Goal: Information Seeking & Learning: Check status

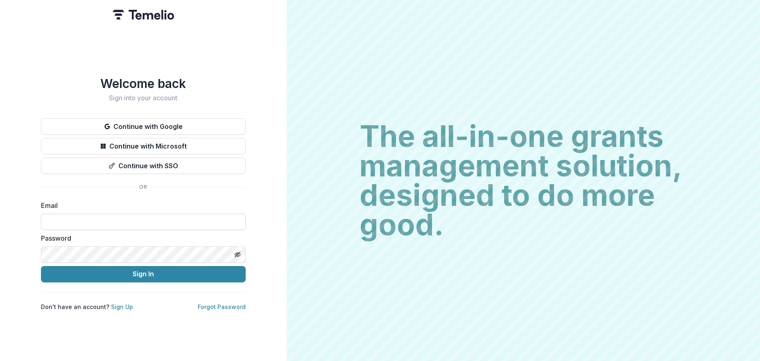
click at [107, 215] on input at bounding box center [143, 222] width 205 height 16
type input "**********"
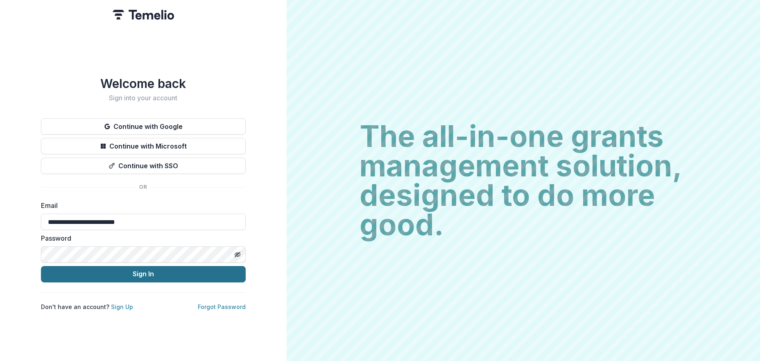
click at [154, 272] on button "Sign In" at bounding box center [143, 274] width 205 height 16
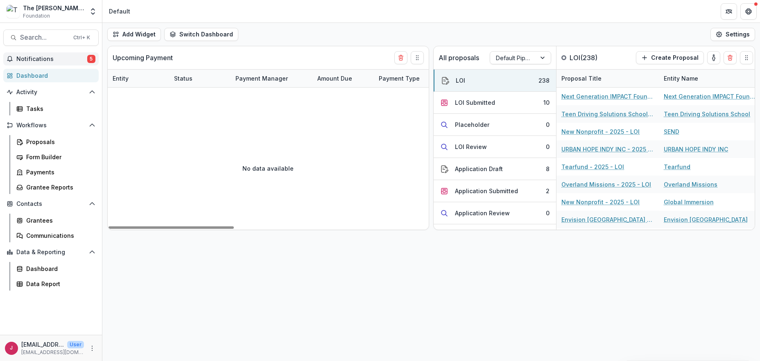
click at [39, 57] on span "Notifications" at bounding box center [51, 59] width 71 height 7
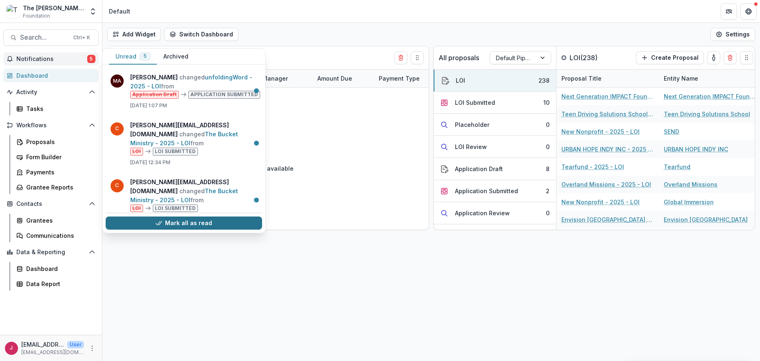
click at [175, 221] on button "Mark all as read" at bounding box center [184, 223] width 156 height 13
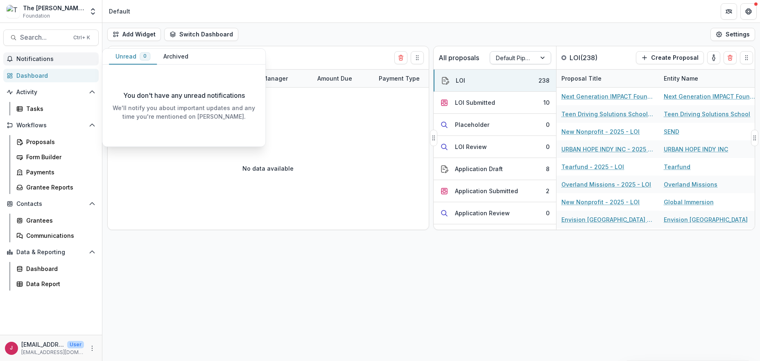
click at [544, 56] on div at bounding box center [543, 58] width 15 height 12
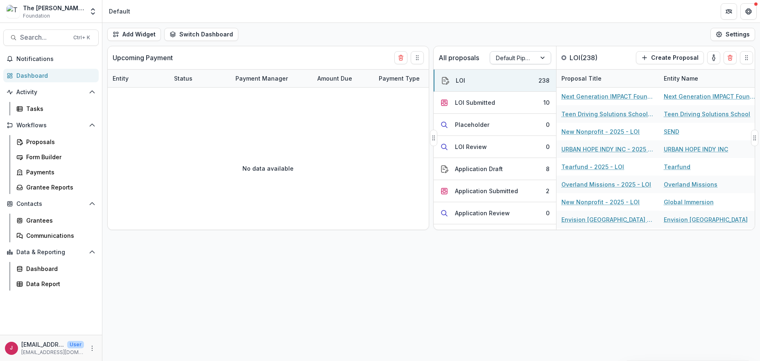
click at [543, 57] on div at bounding box center [543, 58] width 15 height 12
click at [518, 93] on div "Returning Pipeline" at bounding box center [520, 92] width 57 height 21
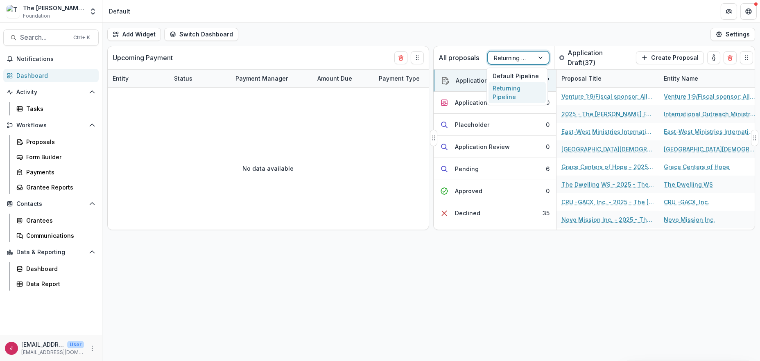
click at [535, 56] on div at bounding box center [541, 58] width 15 height 12
click at [501, 76] on div "Default Pipeline" at bounding box center [517, 76] width 57 height 13
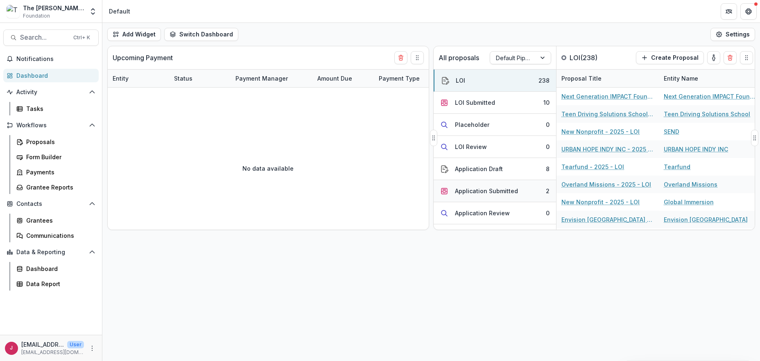
click at [490, 190] on div "Application Submitted" at bounding box center [486, 191] width 63 height 9
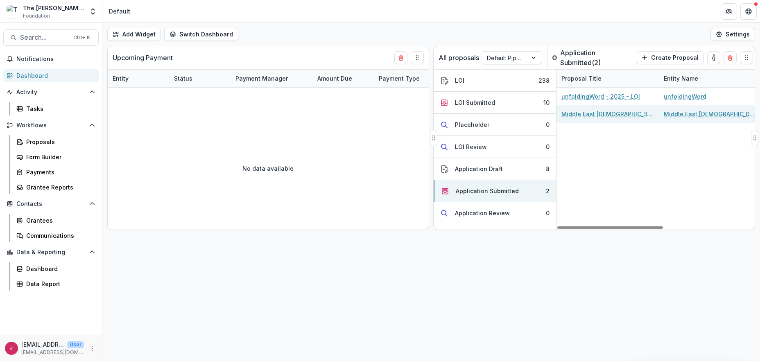
click at [620, 113] on link "Middle East Bible Outreach - 2025 - Application" at bounding box center [608, 114] width 93 height 9
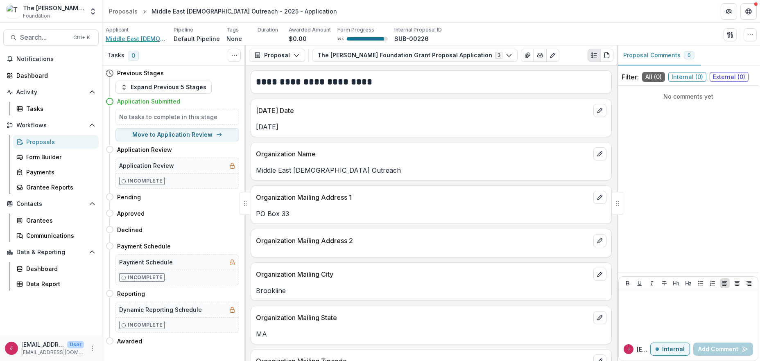
click at [136, 40] on span "Middle East Bible Outreach" at bounding box center [136, 38] width 61 height 9
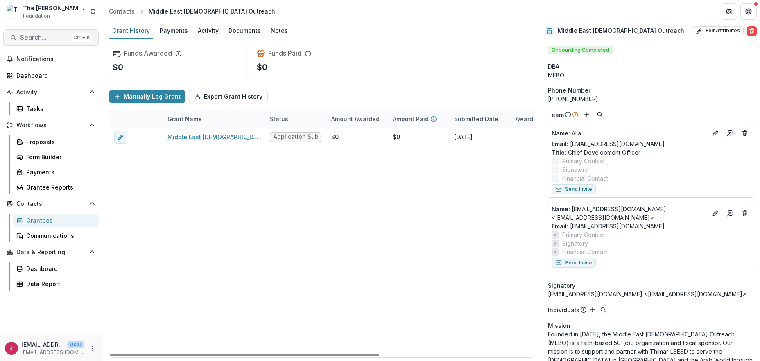
click at [41, 37] on span "Search..." at bounding box center [44, 38] width 48 height 8
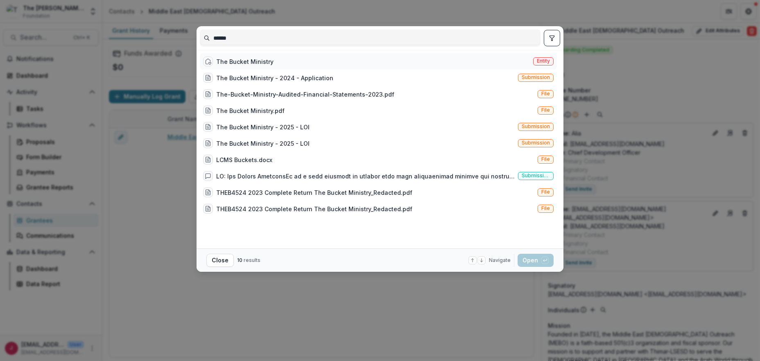
type input "******"
click at [260, 61] on div "The Bucket Ministry" at bounding box center [244, 61] width 57 height 9
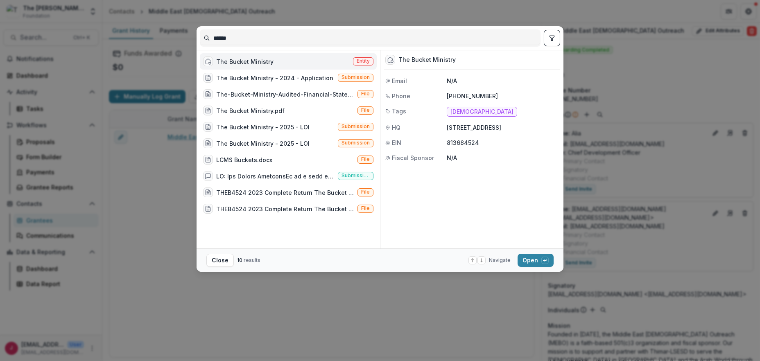
click at [247, 60] on div "The Bucket Ministry" at bounding box center [244, 61] width 57 height 9
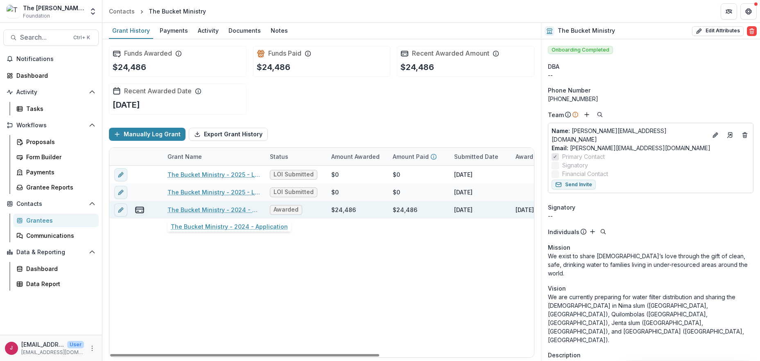
click at [234, 212] on link "The Bucket Ministry - 2024 - Application" at bounding box center [214, 210] width 93 height 9
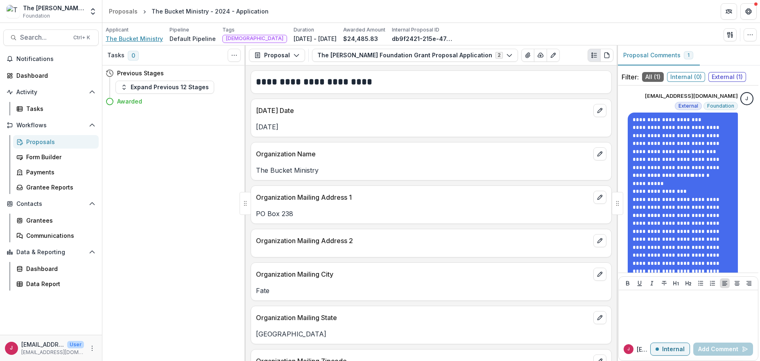
click at [147, 37] on span "The Bucket Ministry" at bounding box center [134, 38] width 57 height 9
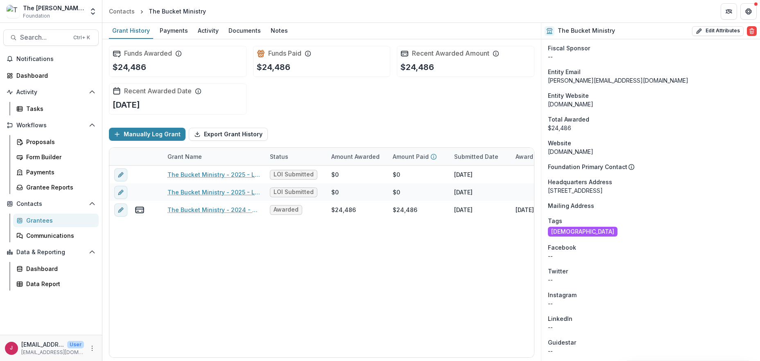
scroll to position [615, 0]
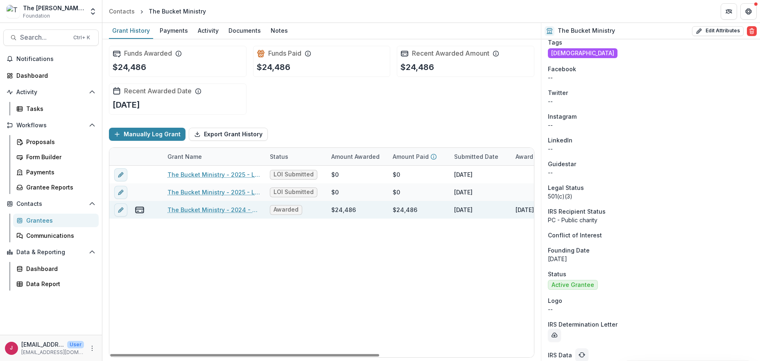
click at [211, 209] on link "The Bucket Ministry - 2024 - Application" at bounding box center [214, 210] width 93 height 9
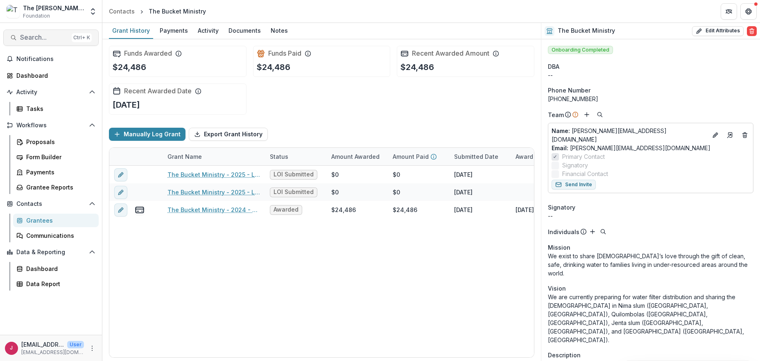
click at [34, 36] on span "Search..." at bounding box center [44, 38] width 48 height 8
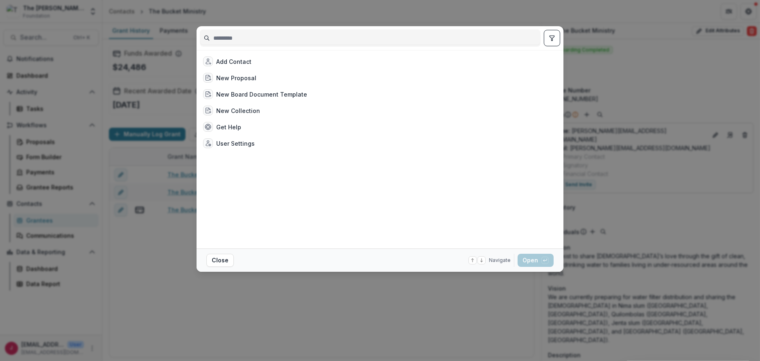
click at [327, 30] on div at bounding box center [380, 38] width 361 height 24
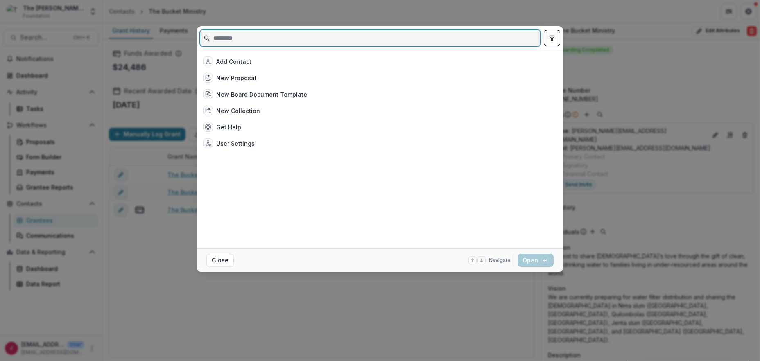
click at [245, 40] on input at bounding box center [370, 38] width 340 height 13
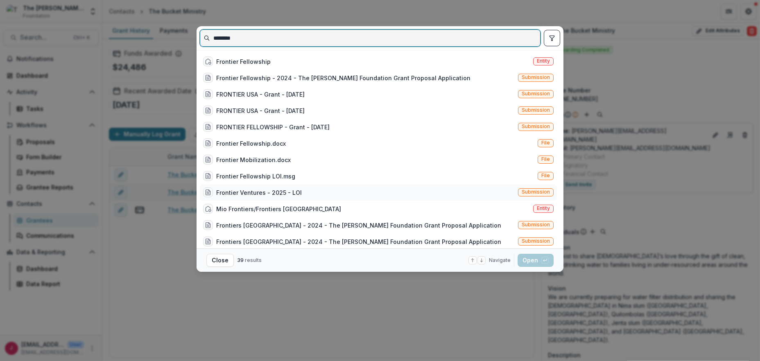
type input "********"
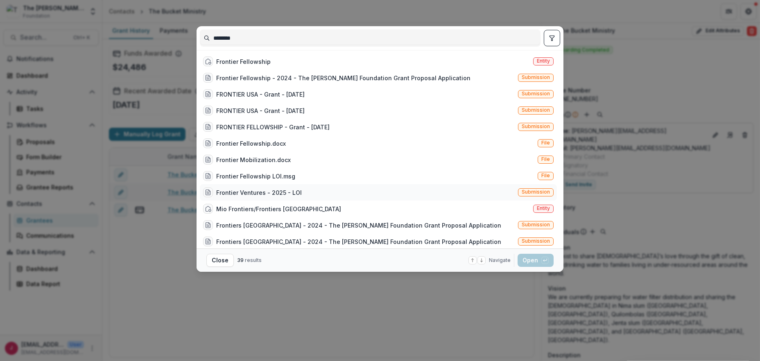
click at [231, 190] on div "Frontier Ventures - 2025 - LOI" at bounding box center [259, 192] width 86 height 9
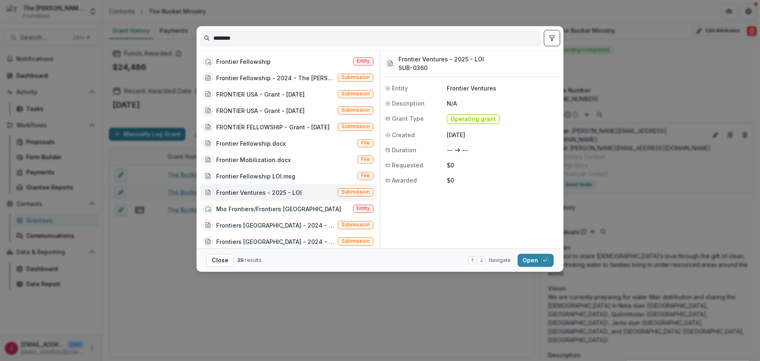
click at [231, 190] on div "Frontier Ventures - 2025 - LOI" at bounding box center [259, 192] width 86 height 9
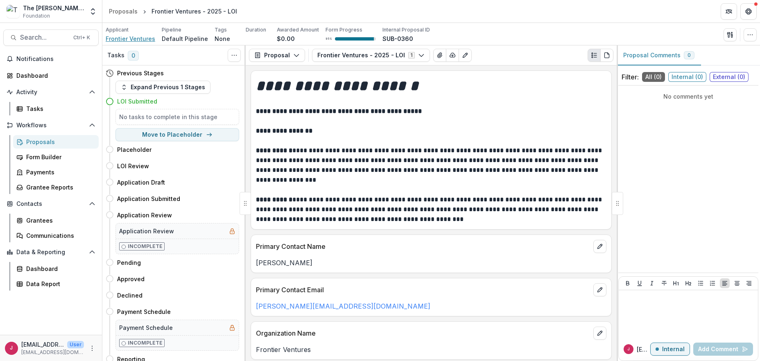
click at [125, 38] on span "Frontier Ventures" at bounding box center [131, 38] width 50 height 9
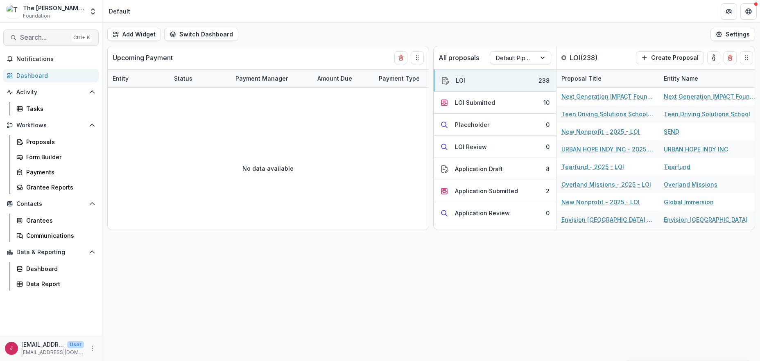
click at [23, 39] on span "Search..." at bounding box center [44, 38] width 48 height 8
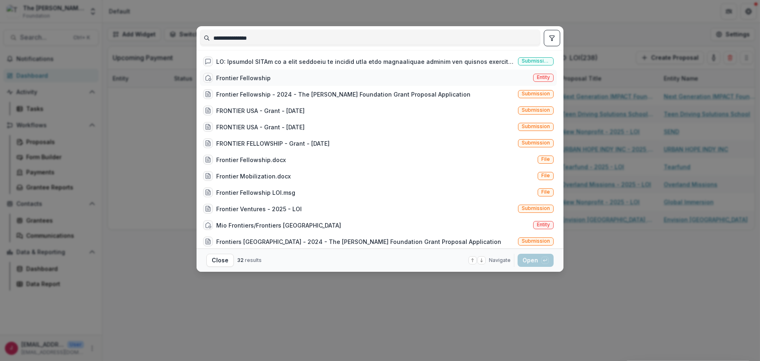
type input "**********"
click at [249, 77] on div "Frontier Fellowship" at bounding box center [243, 78] width 54 height 9
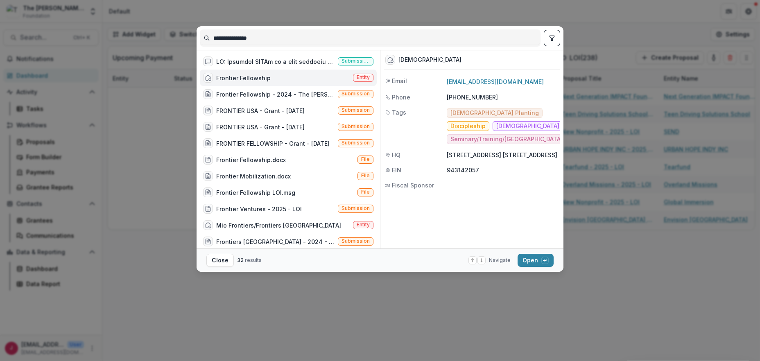
click at [249, 77] on div "Frontier Fellowship" at bounding box center [243, 78] width 54 height 9
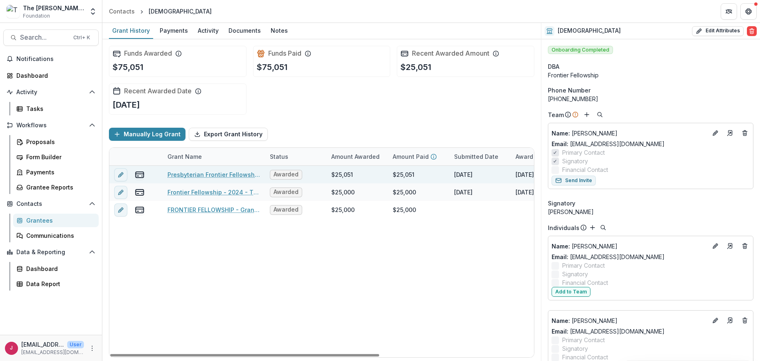
click at [202, 173] on link "Presbyterian Frontier Fellowship - 2025 - The [PERSON_NAME] Foundation Grant Pr…" at bounding box center [214, 174] width 93 height 9
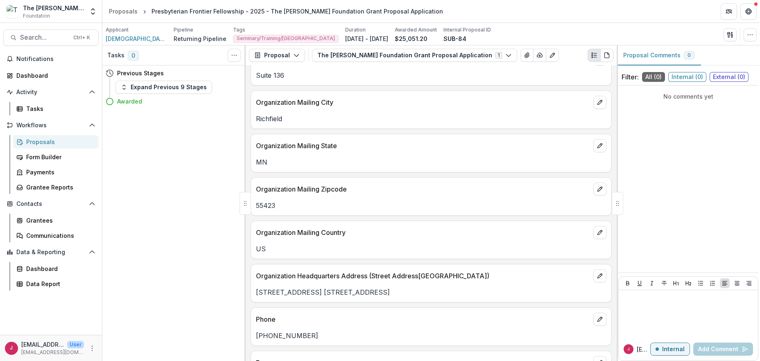
scroll to position [164, 0]
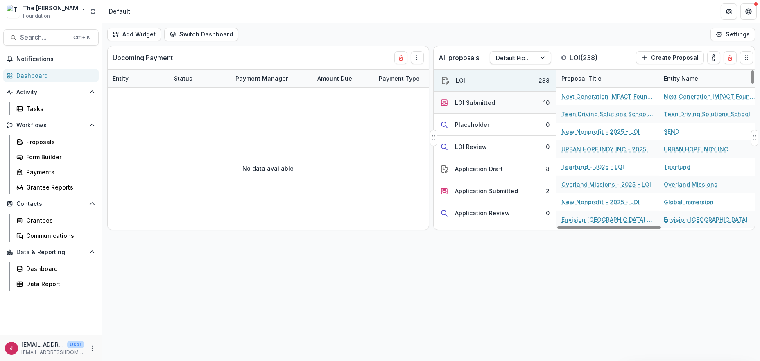
click at [483, 101] on div "LOI Submitted" at bounding box center [475, 102] width 40 height 9
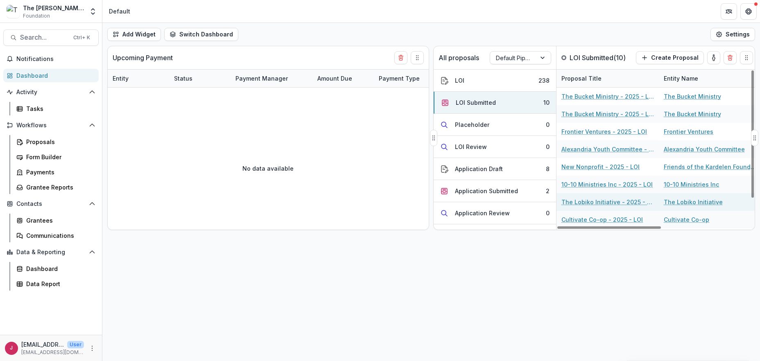
scroll to position [34, 0]
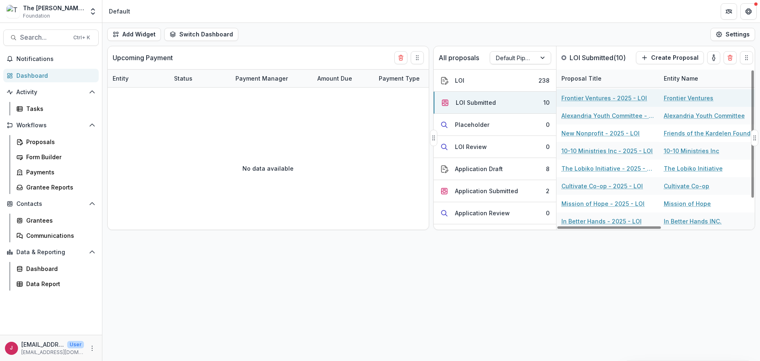
click at [596, 97] on link "Frontier Ventures - 2025 - LOI" at bounding box center [605, 98] width 86 height 9
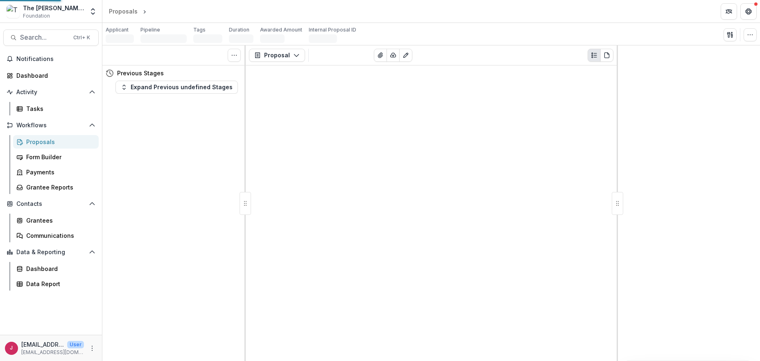
click at [596, 97] on div "Proposal Proposal Payments Reports Grant Agreements Board Summaries Bank Detail…" at bounding box center [431, 203] width 371 height 316
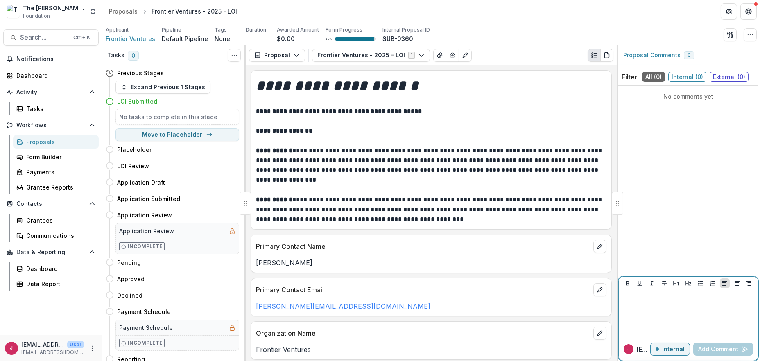
click at [676, 348] on p "Internal" at bounding box center [673, 349] width 23 height 7
click at [645, 304] on div at bounding box center [688, 314] width 133 height 41
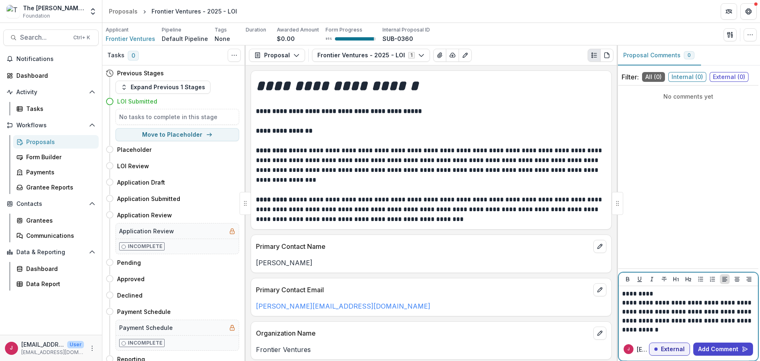
click at [720, 310] on p "**********" at bounding box center [688, 317] width 133 height 36
click at [665, 319] on p "**********" at bounding box center [688, 317] width 133 height 36
click at [722, 349] on button "Add Comment" at bounding box center [724, 349] width 60 height 13
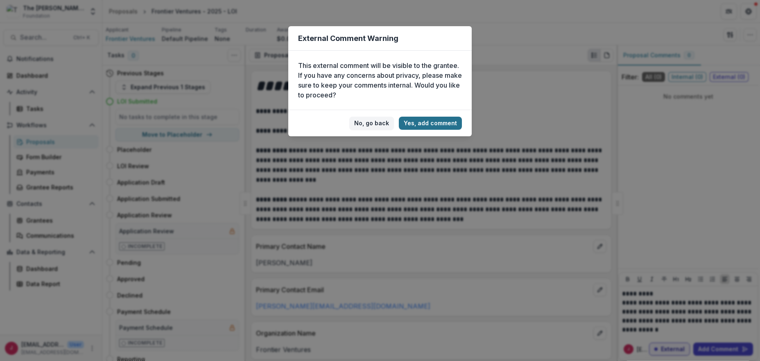
click at [437, 121] on button "Yes, add comment" at bounding box center [430, 123] width 63 height 13
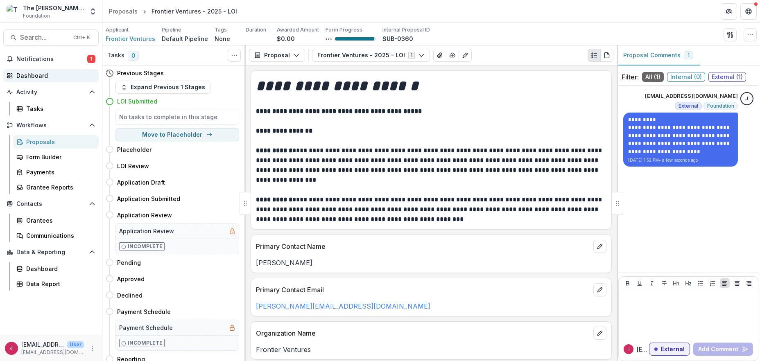
click at [44, 75] on div "Dashboard" at bounding box center [54, 75] width 76 height 9
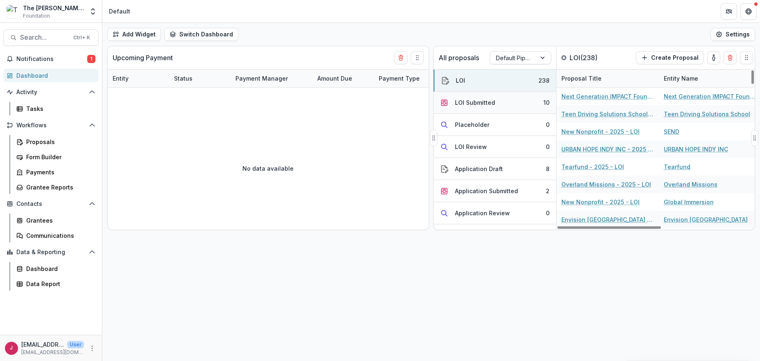
drag, startPoint x: 510, startPoint y: 102, endPoint x: 557, endPoint y: 114, distance: 48.1
click at [511, 102] on button "LOI Submitted 10" at bounding box center [495, 103] width 122 height 22
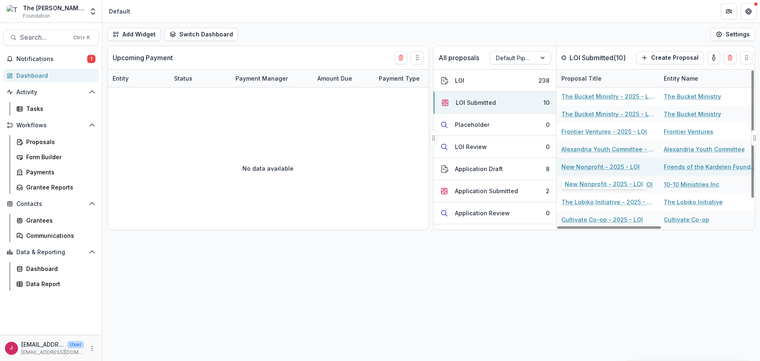
click at [572, 163] on link "New Nonprofit - 2025 - LOI" at bounding box center [601, 167] width 78 height 9
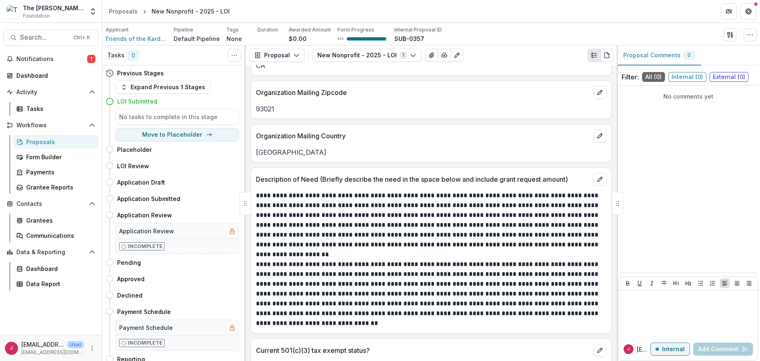
scroll to position [655, 0]
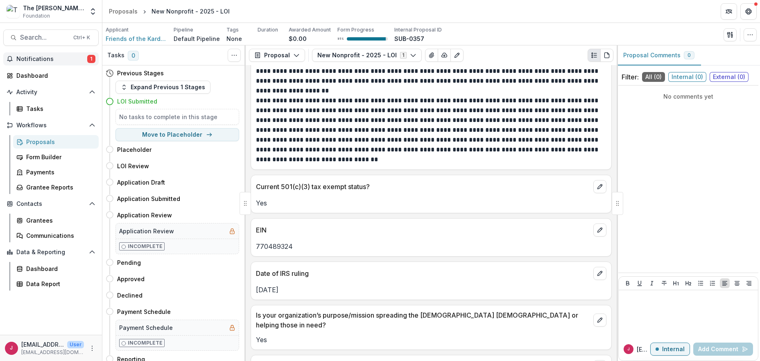
click at [65, 58] on span "Notifications" at bounding box center [51, 59] width 71 height 7
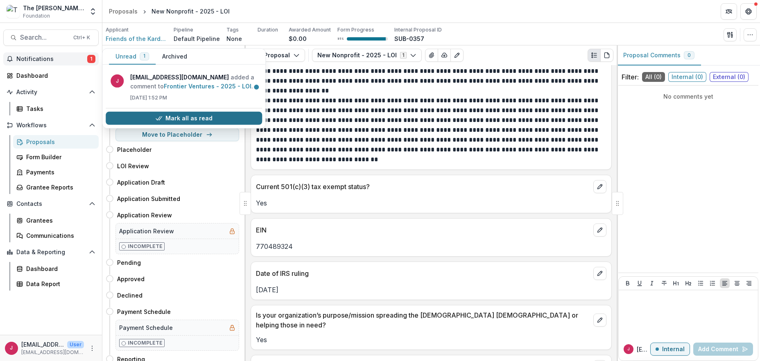
click at [176, 120] on button "Mark all as read" at bounding box center [184, 118] width 156 height 13
